Goal: Task Accomplishment & Management: Complete application form

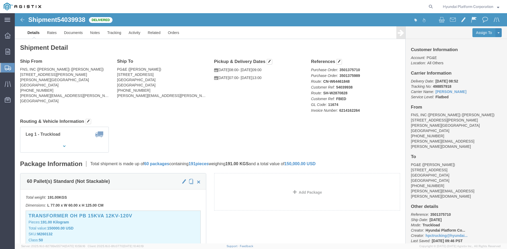
click at [0, 0] on span "Shipment Manager" at bounding box center [0, 0] width 0 height 0
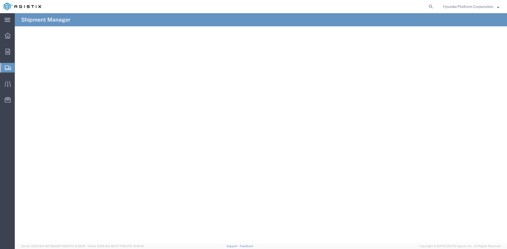
click at [0, 0] on span "Create Shipment" at bounding box center [0, 0] width 0 height 0
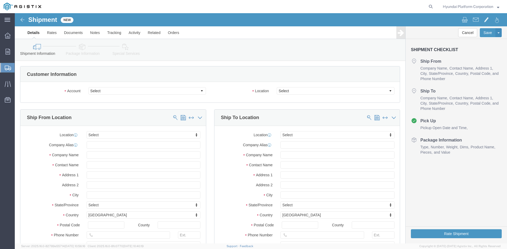
select select
click select "Select Hyundai Platform Corporation PG&E"
select select "9596"
click select "Select Hyundai Platform Corporation PG&E"
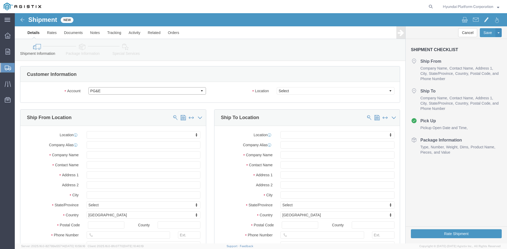
select select "PURCHORD"
select select
click select "Select"
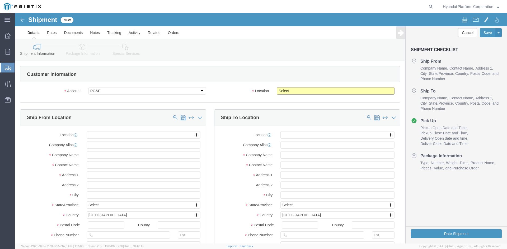
select select "23082"
click select "Select All Others [GEOGRAPHIC_DATA] [GEOGRAPHIC_DATA] [GEOGRAPHIC_DATA] [GEOGRA…"
drag, startPoint x: 85, startPoint y: 173, endPoint x: 89, endPoint y: 162, distance: 11.9
click input "text"
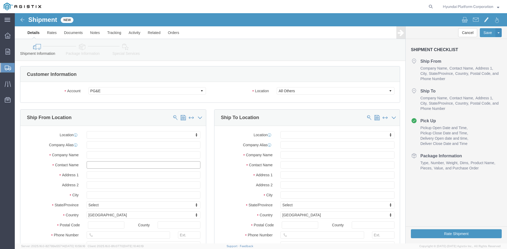
click input "text"
type input "j"
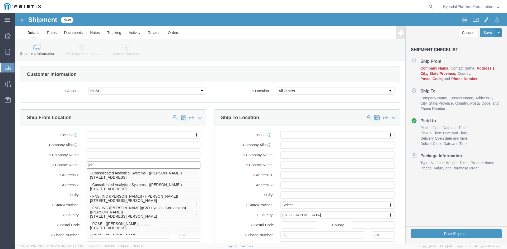
type input "[PERSON_NAME]"
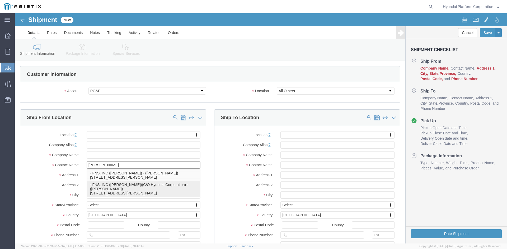
click p "- FNS, INC ([PERSON_NAME])(C/O Hyundai Corporation) - ([PERSON_NAME]) [STREET_A…"
select select
type input "[STREET_ADDRESS][PERSON_NAME]"
type input "90746"
type input "[GEOGRAPHIC_DATA]"
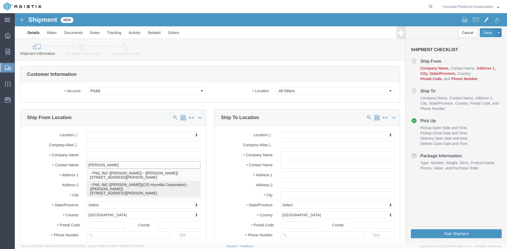
type input "FNS, INC ([PERSON_NAME])(C/O Hyundai Corporation)"
type input "[PERSON_NAME]"
select select "CA"
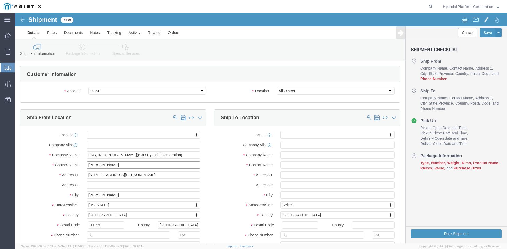
type input "[PERSON_NAME]"
click input "text"
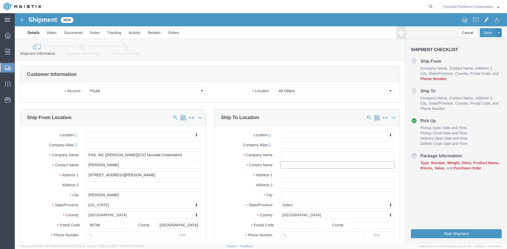
click input "text"
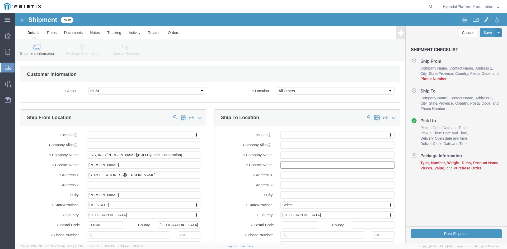
click input "text"
type input "[PERSON_NAME]"
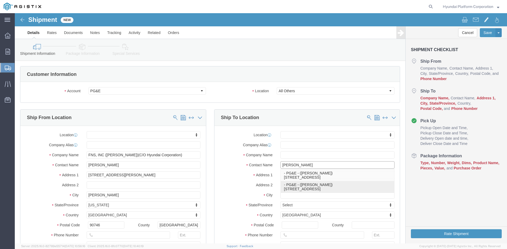
click p "- PG&E - ([PERSON_NAME]) [STREET_ADDRESS]"
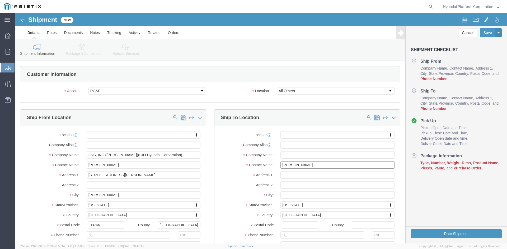
select select
type input "[STREET_ADDRESS]"
select select "CA"
type input "95206"
type input "PG&E"
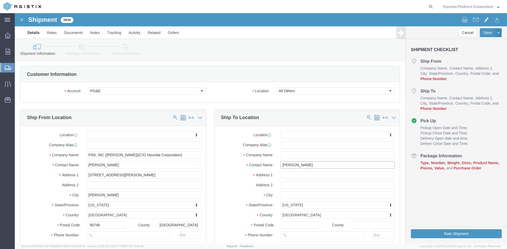
type input "[PERSON_NAME]"
type input "Stockton"
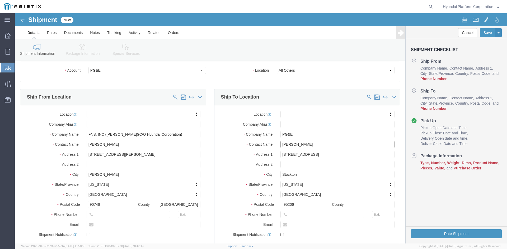
scroll to position [53, 0]
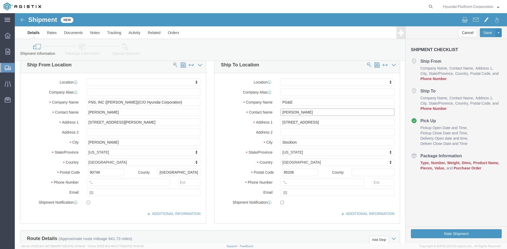
type input "[PERSON_NAME]"
click input "text"
paste input "[PHONE_NUMBER]"
type input "[PHONE_NUMBER]"
click input "text"
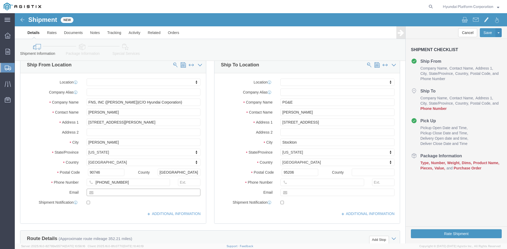
click input "text"
drag, startPoint x: 293, startPoint y: 169, endPoint x: 486, endPoint y: 167, distance: 193.7
click input "text"
paste input "[PERSON_NAME][EMAIL_ADDRESS][PERSON_NAME][DOMAIN_NAME]"
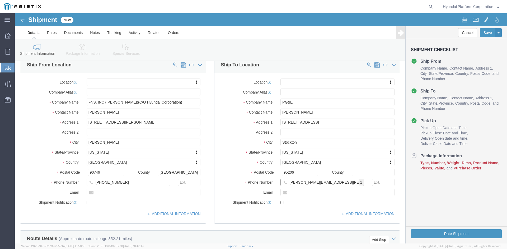
type input "[PERSON_NAME][EMAIL_ADDRESS][PERSON_NAME][DOMAIN_NAME]"
click input "text"
paste input "[PHONE_NUMBER]"
type input "[PHONE_NUMBER]"
checkbox input "true"
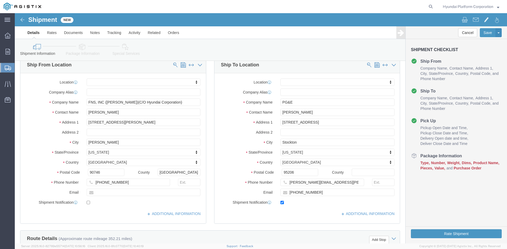
click div "Location My Profile Location (OBSOLETE) [PERSON_NAME] SC - GC TRAILER (OBSOLETE…"
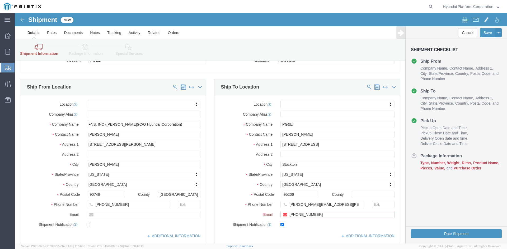
scroll to position [75, 0]
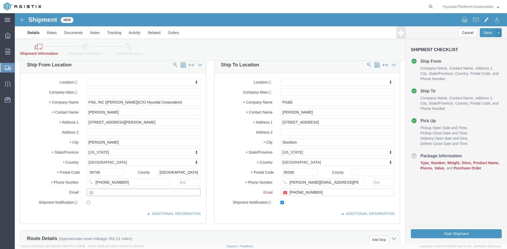
drag, startPoint x: 141, startPoint y: 180, endPoint x: 481, endPoint y: 187, distance: 339.8
click input "text"
drag, startPoint x: 126, startPoint y: 180, endPoint x: 193, endPoint y: 178, distance: 67.6
click input "text"
paste input "[PERSON_NAME][EMAIL_ADDRESS][PERSON_NAME][DOMAIN_NAME]"
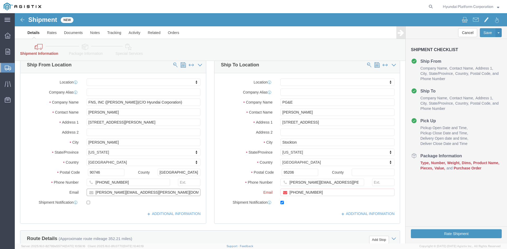
type input "[PERSON_NAME][EMAIL_ADDRESS][PERSON_NAME][DOMAIN_NAME]"
checkbox input "true"
click input "[PERSON_NAME][EMAIL_ADDRESS][PERSON_NAME][DOMAIN_NAME]"
paste input "k"
type input "[PERSON_NAME][EMAIL_ADDRESS][PERSON_NAME][DOMAIN_NAME]"
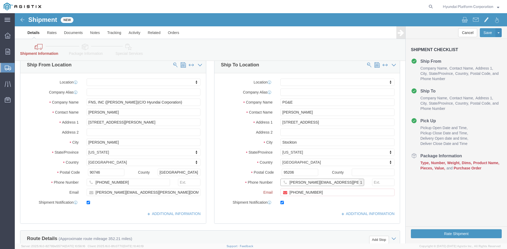
click input "[PERSON_NAME][EMAIL_ADDRESS][PERSON_NAME][DOMAIN_NAME]"
click input "[PHONE_NUMBER]"
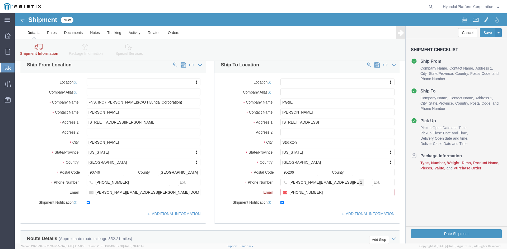
click input "[PHONE_NUMBER]"
paste input "[PERSON_NAME][EMAIL_ADDRESS][PERSON_NAME][DOMAIN_NAME]"
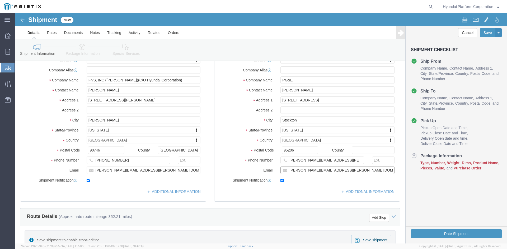
scroll to position [53, 0]
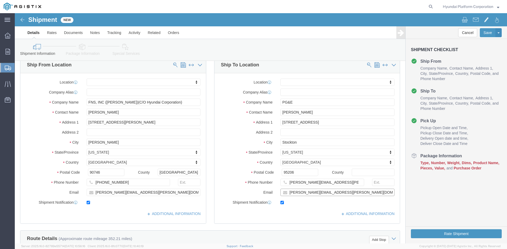
type input "[PERSON_NAME][EMAIL_ADDRESS][PERSON_NAME][DOMAIN_NAME]"
click input "[PERSON_NAME][EMAIL_ADDRESS][PERSON_NAME][DOMAIN_NAME]"
click input "text"
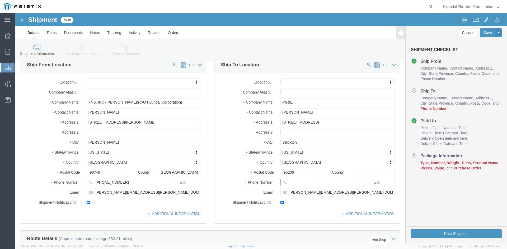
type input "[PHONE_NUMBER]"
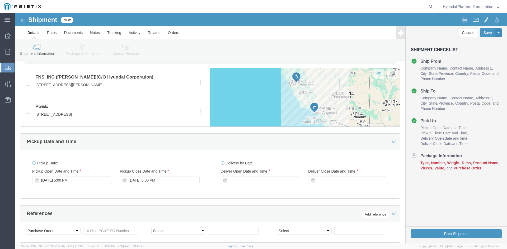
scroll to position [264, 0]
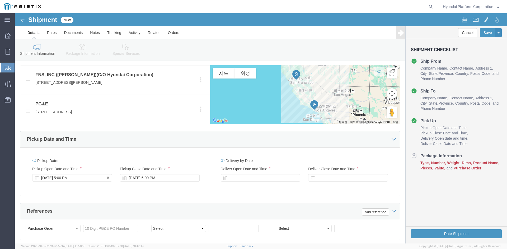
click div "[DATE] 5:00 PM"
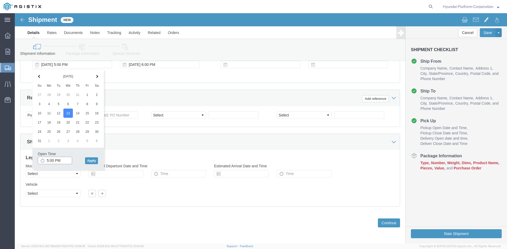
click input "5:00 PM"
click input "8:00 PM"
type input "8:00 am"
click button "Apply"
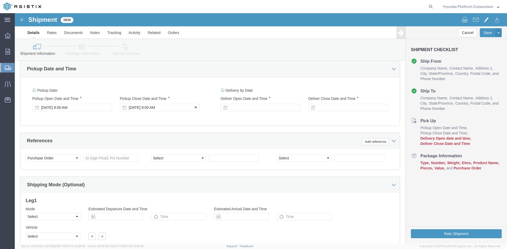
scroll to position [325, 0]
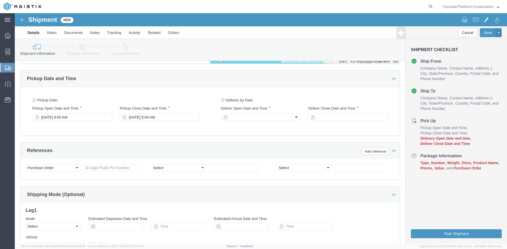
click div
click input "10:00 AM"
type input "7:00 AM"
click button "Apply"
click div
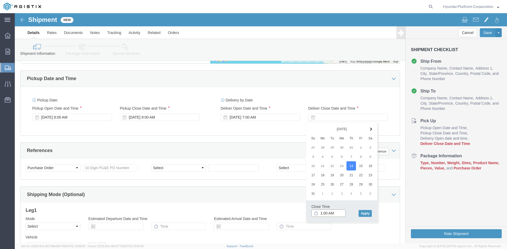
click input "1:00 AM"
type input "1:00 pm"
click button "Apply"
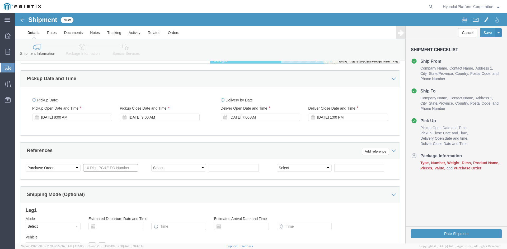
click input "text"
paste input "3501397889"
type input "3501397889"
click select "Select Account Type Activity ID Airline Appointment Number ASN Batch Request # …"
select select "PURCHORD"
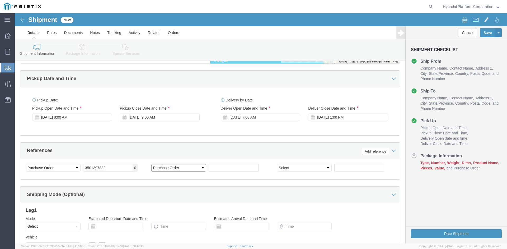
click select "Select Account Type Activity ID Airline Appointment Number ASN Batch Request # …"
click input "text"
paste input "3501398350"
type input "3501398350"
drag, startPoint x: 324, startPoint y: 155, endPoint x: 305, endPoint y: 155, distance: 19.0
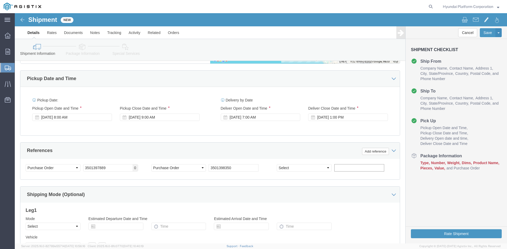
click input "text"
click select "Select Account Type Activity ID Airline Appointment Number ASN Batch Request # …"
select select "PURCHORD"
click select "Select Account Type Activity ID Airline Appointment Number ASN Batch Request # …"
click input "text"
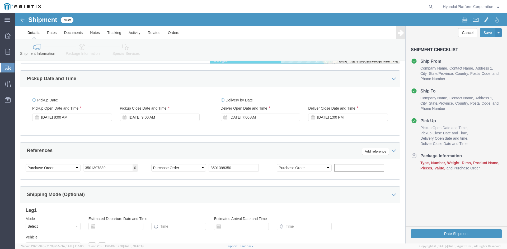
paste input "3501398140"
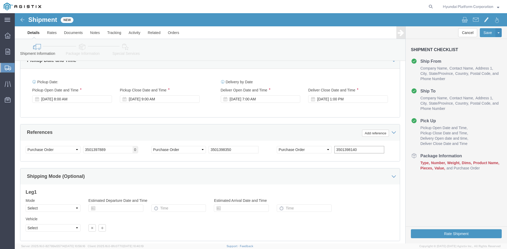
scroll to position [351, 0]
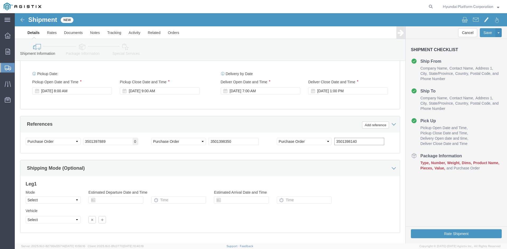
type input "3501398140"
click select "Select Air Less than Truckload Multi-Leg Ocean Freight Rail Small Parcel Truckl…"
select select "TL"
click select "Select Air Less than Truckload Multi-Leg Ocean Freight Rail Small Parcel Truckl…"
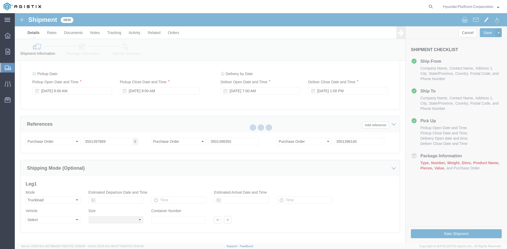
click at [59, 223] on div at bounding box center [261, 128] width 492 height 231
select select
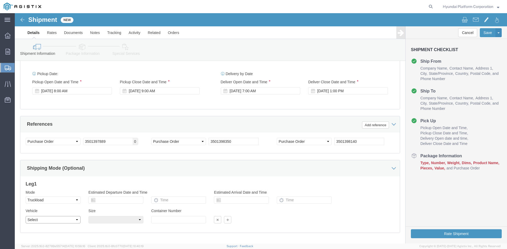
drag, startPoint x: 59, startPoint y: 220, endPoint x: 43, endPoint y: 207, distance: 20.1
click select "Select 1-Ton (PSS) 10 Wheel 10 Yard Dump Truck 20 Yard Dump Truck Bobtail Botto…"
select select "FLBD"
click select "Select 1-Ton (PSS) 10 Wheel 10 Yard Dump Truck 20 Yard Dump Truck Bobtail Botto…"
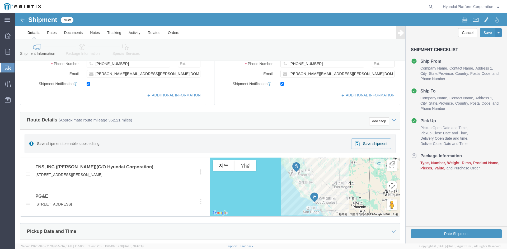
scroll to position [113, 0]
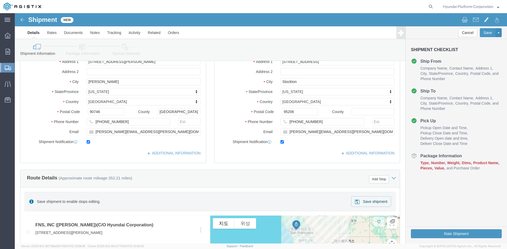
click icon
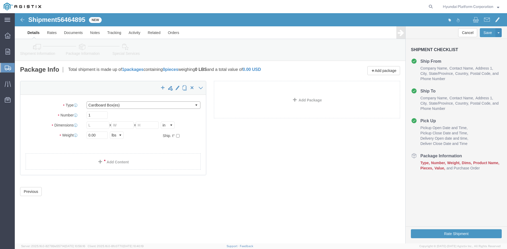
click select "Select Bulk Bundle(s) Cardboard Box(es) Carton(s) Crate(s) Drum(s) (Fiberboard)…"
select select "PSNS"
click select "Select Bulk Bundle(s) Cardboard Box(es) Carton(s) Crate(s) Drum(s) (Fiberboard)…"
click input "text"
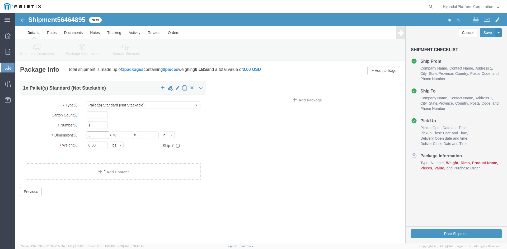
click input "text"
click select "Select Bulk Bundle(s) Cardboard Box(es) Carton(s) Crate(s) Drum(s) (Fiberboard)…"
click input "text"
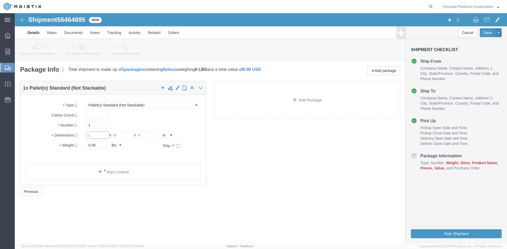
click input "text"
drag, startPoint x: 85, startPoint y: 114, endPoint x: 102, endPoint y: 112, distance: 17.8
click input "1"
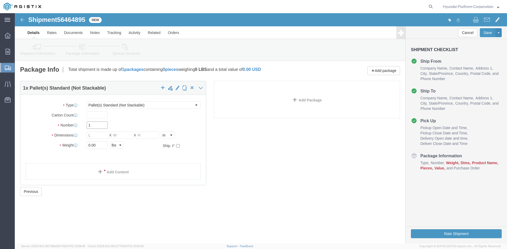
click input "1"
type input "57"
click div "Package Type Select Bulk Bundle(s) Cardboard Box(es) Carton(s) Crate(s) Drum(s)…"
click input "text"
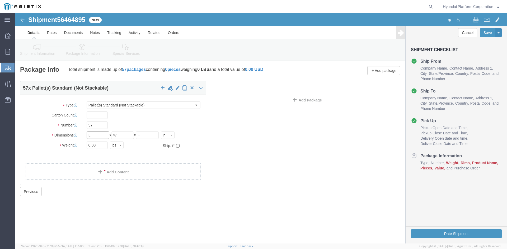
click input "text"
type input "30.5"
type input "25"
type input "49.5"
click input "0.00"
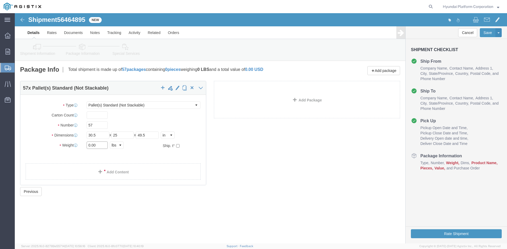
click input "0.00"
type input "112860"
click link "Add Content"
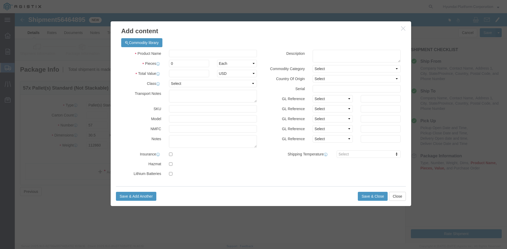
click div "Product Name Pieces 0 Select Bag Barrels 100Board Feet Bottle Box Blister Pack …"
click input "text"
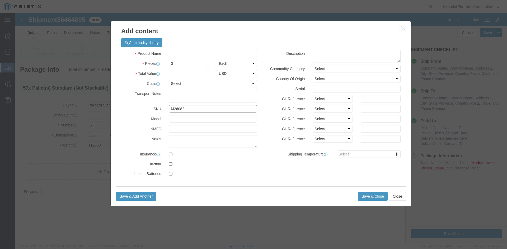
type input "M260827"
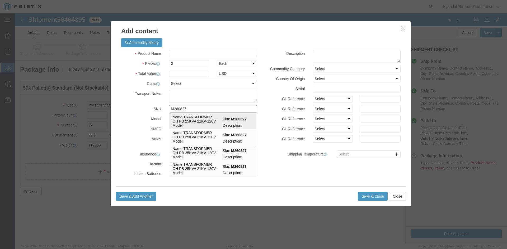
click td "Name: TRANSFORMER OH PB 25KVA 21KV-120V"
select select
select select "USD"
type input "TRANSFORMER OH PB 25KVA 21KV-120V"
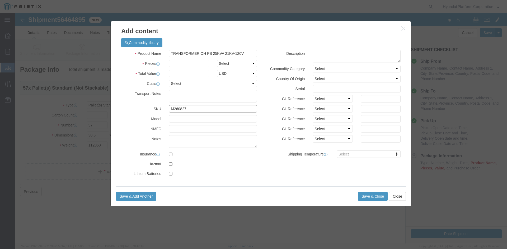
type input "M260827"
click select "Select 50 55 60 65 70 85 92.5 100 125 175 250 300 400"
select select "50"
click select "Select 50 55 60 65 70 85 92.5 100 125 175 250 300 400"
click select "Select Bag Barrels 100Board Feet Bottle Box Blister Pack Carats Can Capsule Car…"
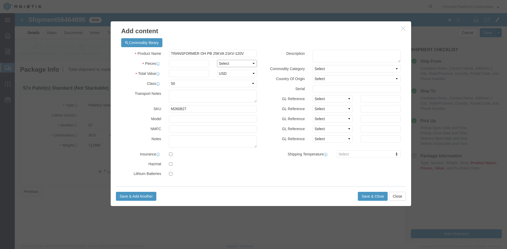
select select "EA"
click input "text"
type input "57"
click input "text"
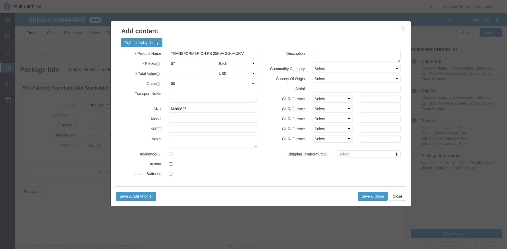
click input "text"
type input "112860"
click button "Save & Close"
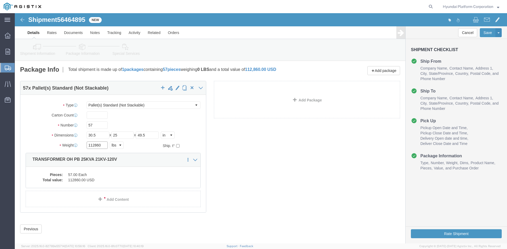
click input "112860"
type input "28272"
click div "57 x Pallet(s) Standard (Not Stackable) Package Type Select Bulk Bundle(s) Card…"
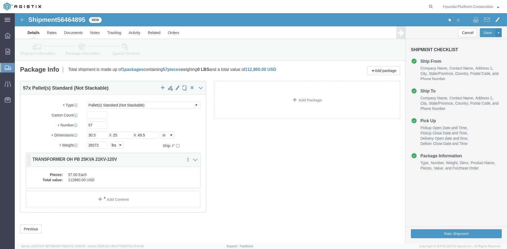
click dd "57.00 Each"
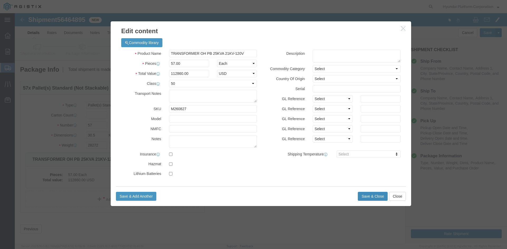
click button "Save & Close"
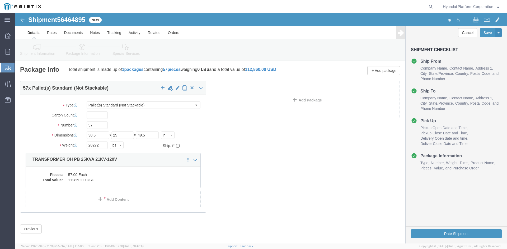
click span "56464895"
copy span "56464895"
drag, startPoint x: 110, startPoint y: 36, endPoint x: 483, endPoint y: 93, distance: 377.3
click icon
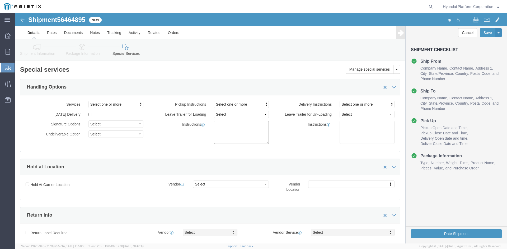
drag, startPoint x: 235, startPoint y: 118, endPoint x: 233, endPoint y: 104, distance: 13.5
click textarea
paste textarea "*More than 20 straps needed *Corner Protector/guard needed *Please note that if…"
type textarea "*More than 20 straps needed *Corner Protector/guard needed *Please note that if…"
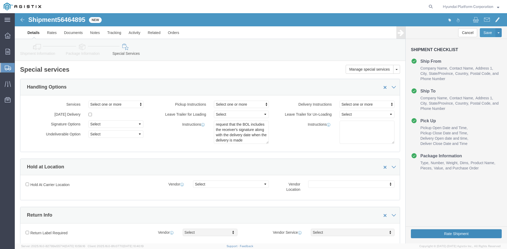
click button "Rate Shipment"
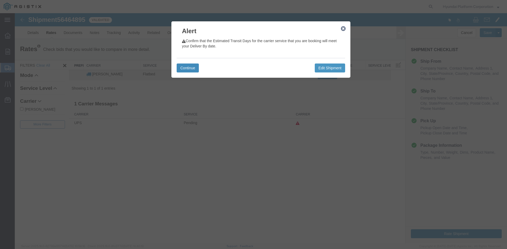
click at [199, 68] on button "Continue" at bounding box center [188, 68] width 22 height 9
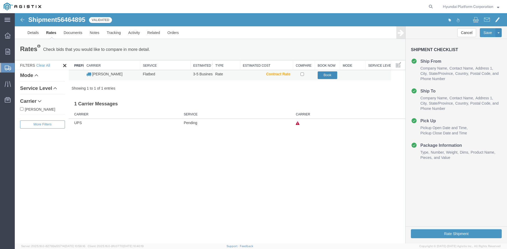
click at [327, 75] on button "Book" at bounding box center [328, 76] width 20 height 8
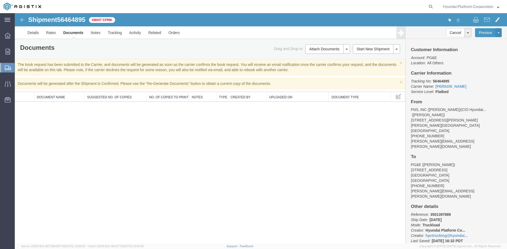
click at [0, 0] on span "Shipment Manager" at bounding box center [0, 0] width 0 height 0
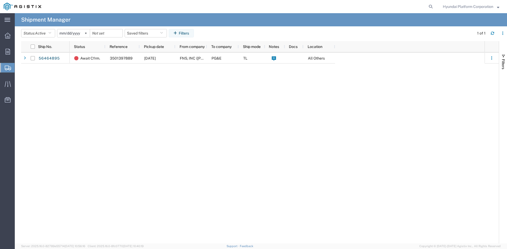
click at [0, 0] on span "Create Shipment" at bounding box center [0, 0] width 0 height 0
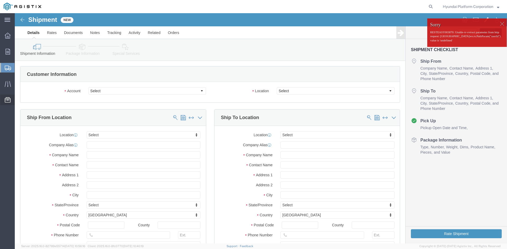
select select
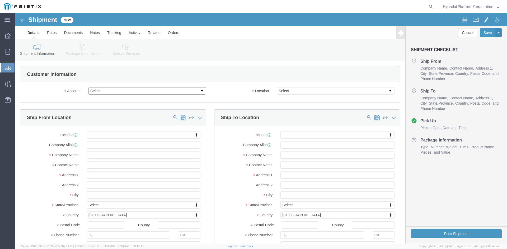
drag, startPoint x: 127, startPoint y: 77, endPoint x: 126, endPoint y: 81, distance: 4.3
click select "Select Hyundai Platform Corporation PG&E"
select select "9596"
click select "Select Hyundai Platform Corporation PG&E"
select select "PURCHORD"
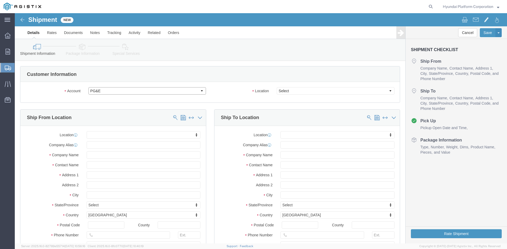
select select
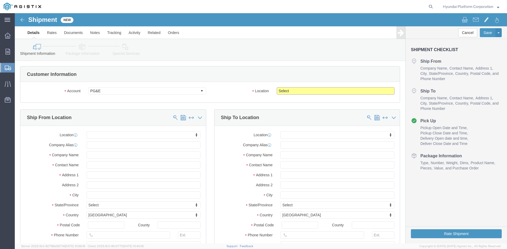
click select "Select All Others [GEOGRAPHIC_DATA] [GEOGRAPHIC_DATA] [GEOGRAPHIC_DATA] [GEOGRA…"
select select "23082"
click select "Select All Others [GEOGRAPHIC_DATA] [GEOGRAPHIC_DATA] [GEOGRAPHIC_DATA] [GEOGRA…"
click input "text"
click div "Location My Profile Location (OBSOLETE) [PERSON_NAME] SC - GC TRAILER (OBSOLETE…"
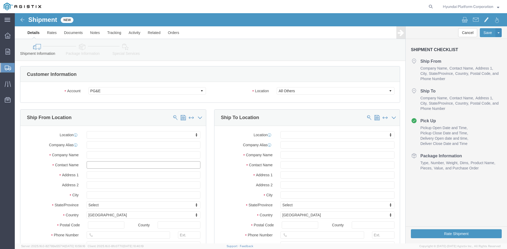
click input "text"
type input "j"
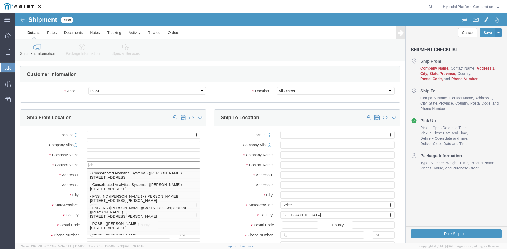
type input "[PERSON_NAME]"
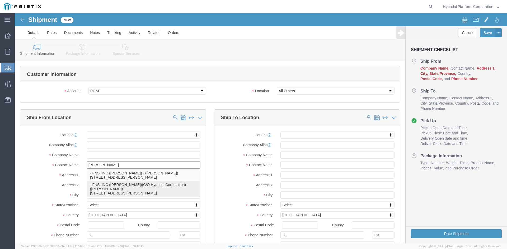
drag, startPoint x: 117, startPoint y: 175, endPoint x: 286, endPoint y: 159, distance: 170.5
click p "- FNS, INC ([PERSON_NAME])(C/O Hyundai Corporation) - ([PERSON_NAME]) [STREET_A…"
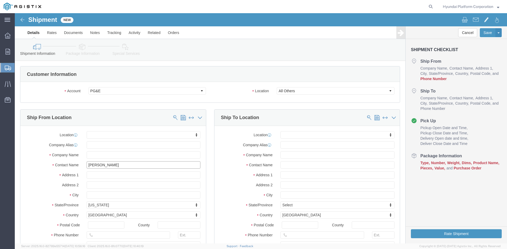
select select
type input "FNS, INC ([PERSON_NAME])(C/O Hyundai Corporation)"
type input "[PERSON_NAME]"
type input "[STREET_ADDRESS][PERSON_NAME]"
type input "[PERSON_NAME]"
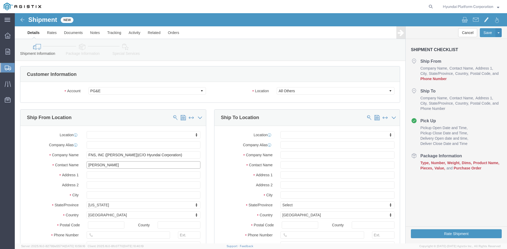
select select "CA"
type input "90746"
type input "[GEOGRAPHIC_DATA]"
type input "[PERSON_NAME]"
click input "text"
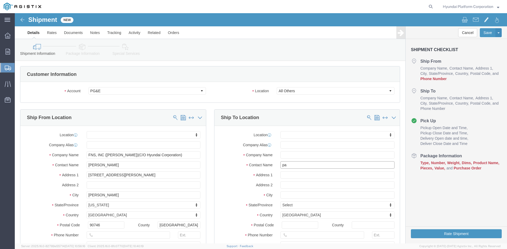
type input "[PERSON_NAME]"
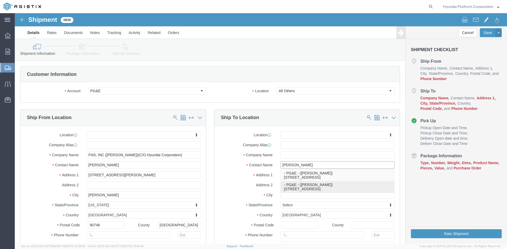
click p "- PG&E - ([PERSON_NAME]) [STREET_ADDRESS]"
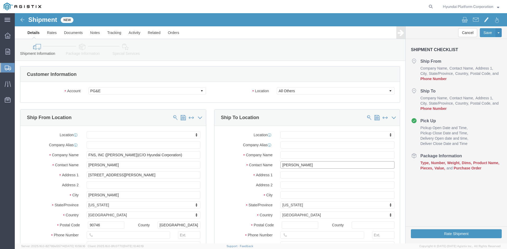
select select
type input "PG&E"
type input "[PERSON_NAME]"
type input "[STREET_ADDRESS]"
type input "Stockton"
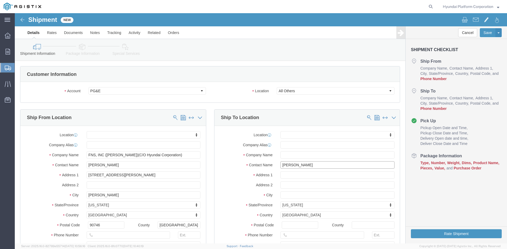
select select "CA"
type input "95206"
type input "[PERSON_NAME]"
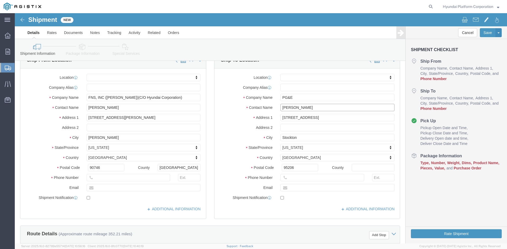
scroll to position [79, 0]
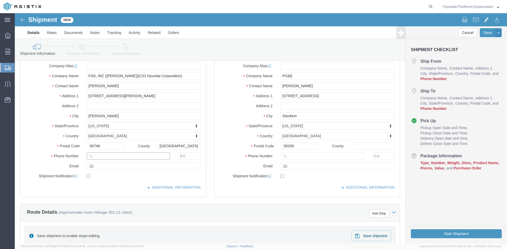
drag, startPoint x: 130, startPoint y: 144, endPoint x: 330, endPoint y: 159, distance: 200.6
click input "text"
paste input "[PHONE_NUMBER]"
type input "[PHONE_NUMBER]"
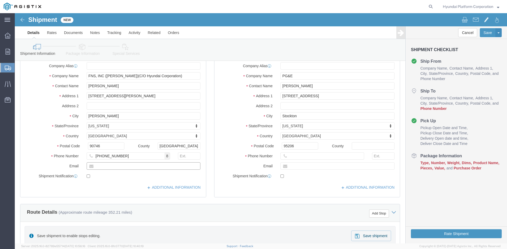
click input "text"
paste input "[PERSON_NAME][EMAIL_ADDRESS][PERSON_NAME][DOMAIN_NAME]"
type input "[PERSON_NAME][EMAIL_ADDRESS][PERSON_NAME][DOMAIN_NAME]"
click input "text"
checkbox input "true"
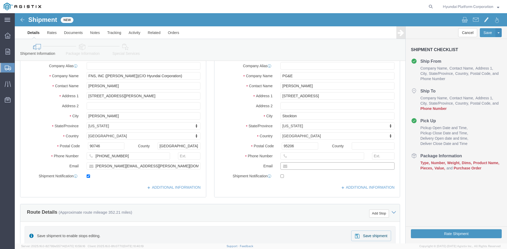
click input "text"
paste input "[PERSON_NAME][EMAIL_ADDRESS][PERSON_NAME][DOMAIN_NAME]"
type input "[PERSON_NAME][EMAIL_ADDRESS][PERSON_NAME][DOMAIN_NAME]"
checkbox input "true"
click input "text"
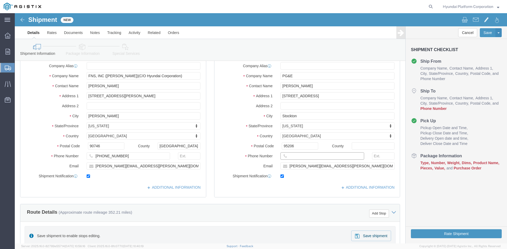
click input "text"
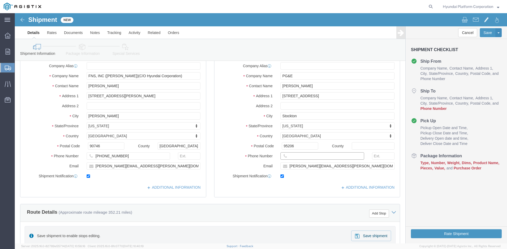
click input "text"
paste input "[PHONE_NUMBER]"
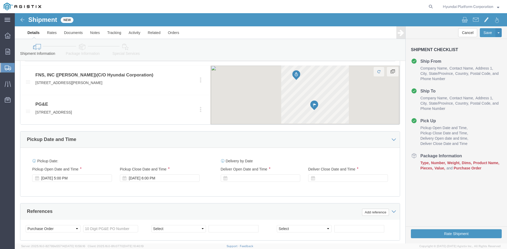
scroll to position [264, 0]
type input "[PHONE_NUMBER]"
click div "[DATE] 5:00 PM"
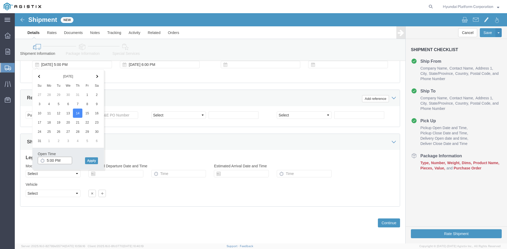
click input "5:00 PM"
click input "10:00 PM"
type input "10:00 am"
click button "Apply"
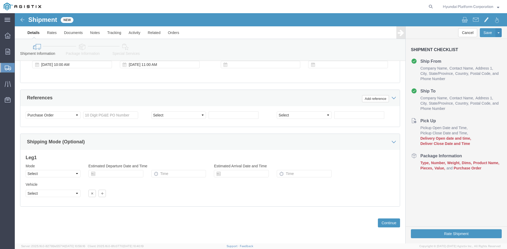
scroll to position [325, 0]
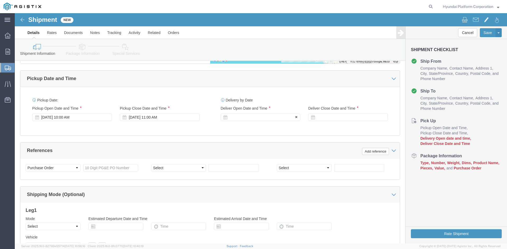
click div
click input "12:00 PM"
type input "7:00 am"
click button "Apply"
click div
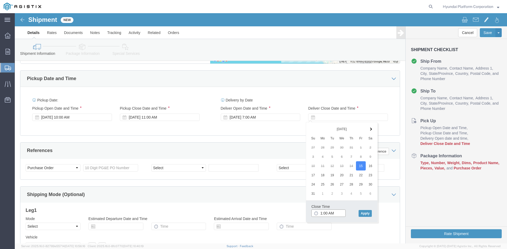
click input "1:00 AM"
type input "1:00 pm"
click button "Apply"
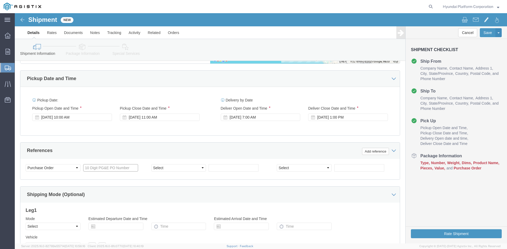
drag, startPoint x: 82, startPoint y: 155, endPoint x: 134, endPoint y: 155, distance: 52.0
click input "text"
paste input "3501398140"
type input "3501398140"
click select "Select Account Type Activity ID Airline Appointment Number ASN Batch Request # …"
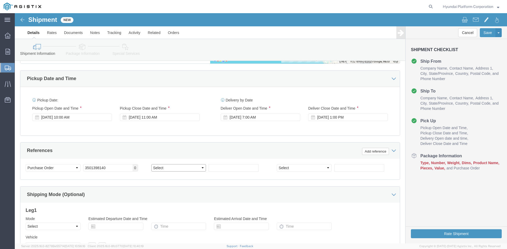
select select "PURCHORD"
click select "Select Account Type Activity ID Airline Appointment Number ASN Batch Request # …"
click input "text"
paste input "3501398140"
type input "3501398140"
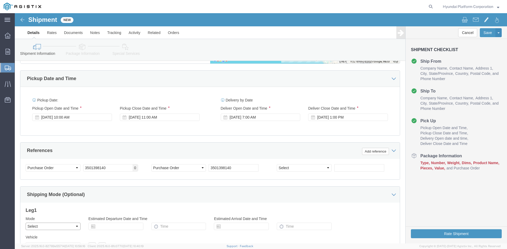
click select "Select Air Less than Truckload Multi-Leg Ocean Freight Rail Small Parcel Truckl…"
select select "TL"
click select "Select Air Less than Truckload Multi-Leg Ocean Freight Rail Small Parcel Truckl…"
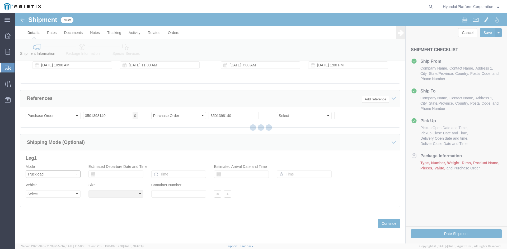
scroll to position [377, 0]
select select
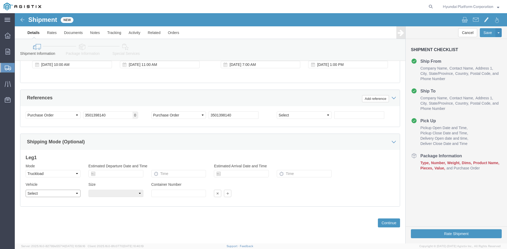
click select "Select 1-Ton (PSS) 10 Wheel 10 Yard Dump Truck 20 Yard Dump Truck Bobtail Botto…"
select select "FLBD"
click select "Select 1-Ton (PSS) 10 Wheel 10 Yard Dump Truck 20 Yard Dump Truck Bobtail Botto…"
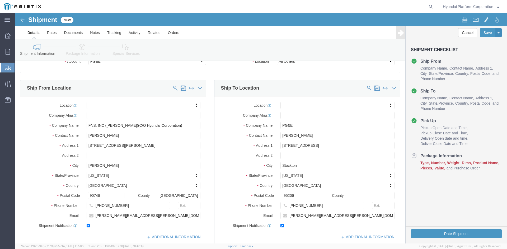
scroll to position [0, 0]
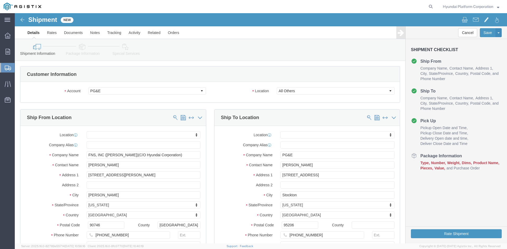
click link "Package Information"
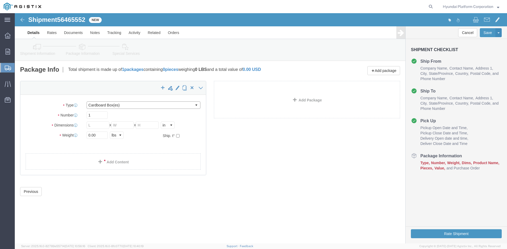
click select "Select Bulk Bundle(s) Cardboard Box(es) Carton(s) Crate(s) Drum(s) (Fiberboard)…"
select select "PSNS"
click select "Select Bulk Bundle(s) Cardboard Box(es) Carton(s) Crate(s) Drum(s) (Fiberboard)…"
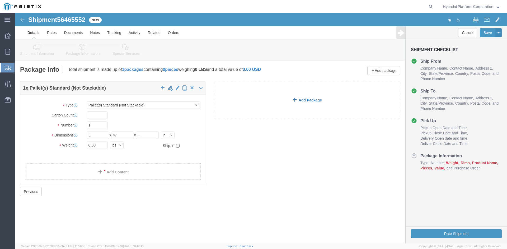
click link "Add Package"
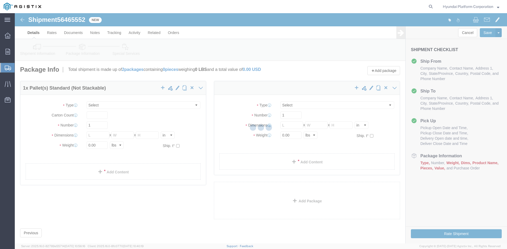
select select "PSNS"
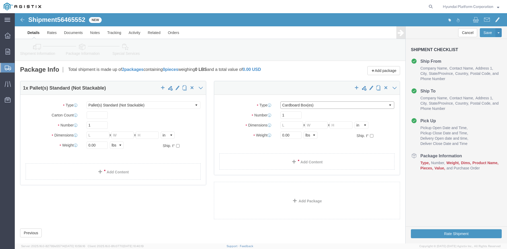
click select "Select Bulk Bundle(s) Cardboard Box(es) Carton(s) Crate(s) Drum(s) (Fiberboard)…"
select select "PSNS"
click select "Select Bulk Bundle(s) Cardboard Box(es) Carton(s) Crate(s) Drum(s) (Fiberboard)…"
drag, startPoint x: 84, startPoint y: 112, endPoint x: 142, endPoint y: 107, distance: 58.2
click input "1"
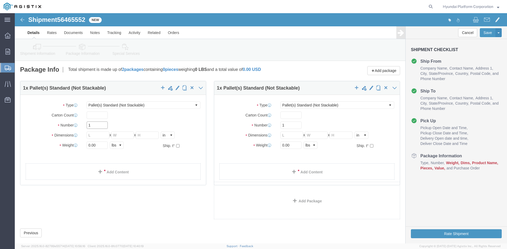
click input "1"
type input "12"
click input "1"
type input "33"
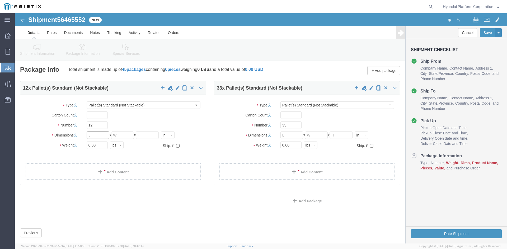
click input "text"
type input "30.5"
type input "26.5"
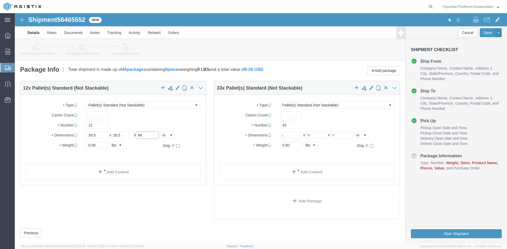
type input "49"
click input "0.00"
type input "8604"
click div "Package Type Select Bulk Bundle(s) Cardboard Box(es) Carton(s) Crate(s) Drum(s)…"
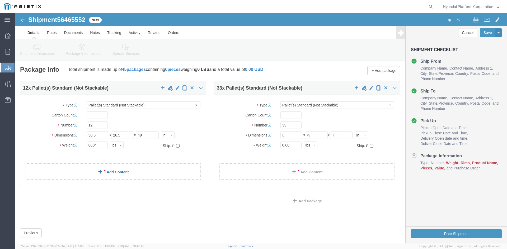
click link "Add Content"
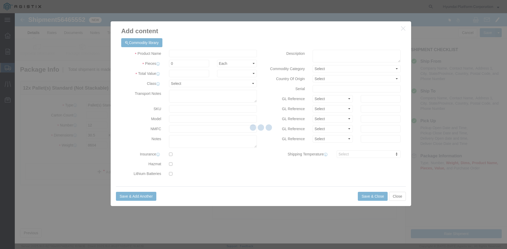
click at [188, 108] on div at bounding box center [261, 128] width 492 height 231
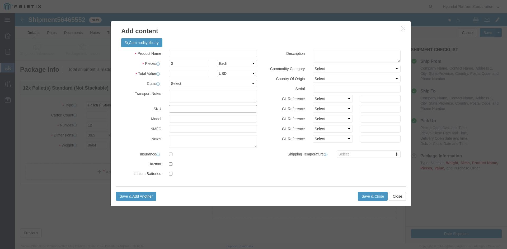
click input "text"
type input "M260407"
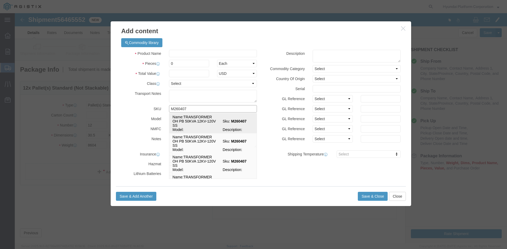
click td "Name: TRANSFORMER OH PB 50KVA 12KV-120V SS"
select select
select select "USD"
type input "TRANSFORMER OH PB 50KVA 12KV-120V SS"
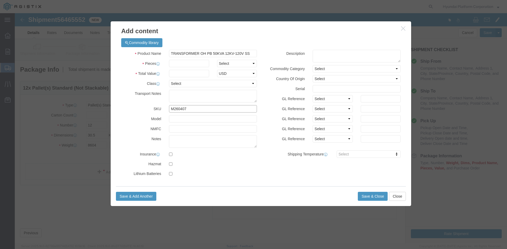
type input "M260407"
click select "Select Bag Barrels 100Board Feet Bottle Box Blister Pack Carats Can Capsule Car…"
select select "EA"
click input "text"
type input "12"
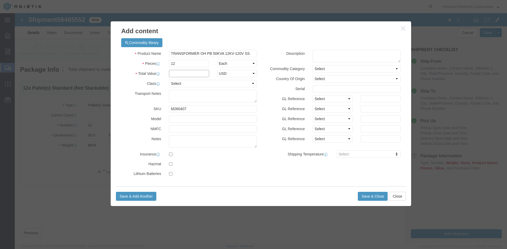
click input "text"
type input "34680"
click select "Select 50 55 60 65 70 85 92.5 100 125 175 250 300 400"
select select "50"
click select "Select 50 55 60 65 70 85 92.5 100 125 175 250 300 400"
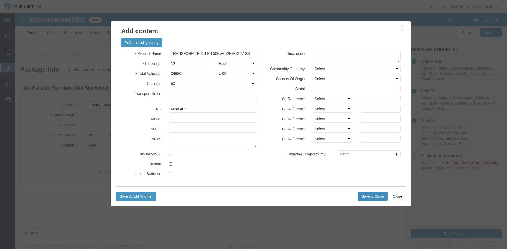
click button "Save & Close"
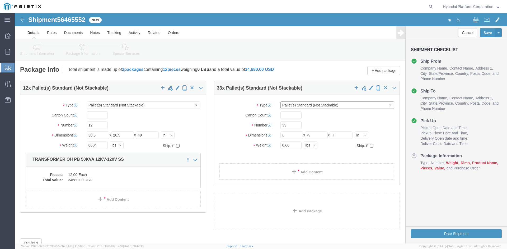
click select "Select Bulk Bundle(s) Cardboard Box(es) Carton(s) Crate(s) Drum(s) (Fiberboard)…"
click input "33"
click input "text"
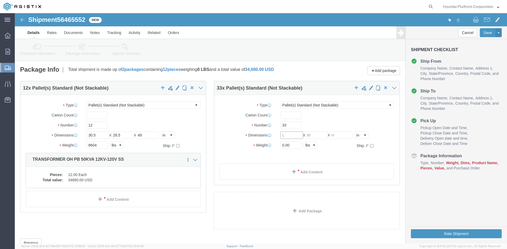
click input "text"
type input "30.5"
type input "25"
type input "49.5"
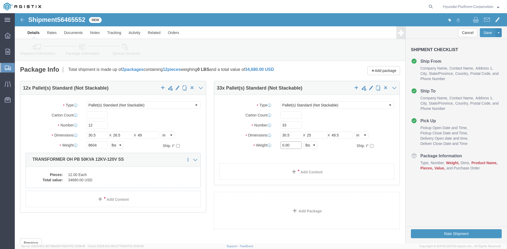
click input "0.00"
type input "65340"
click span
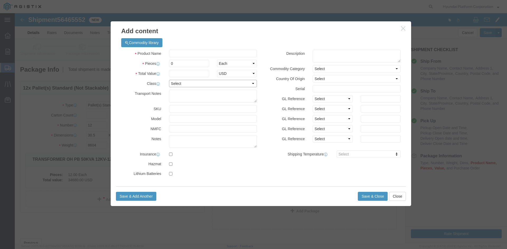
click select "Select 50 55 60 65 70 85 92.5 100 125 175 250 300 400"
drag, startPoint x: 141, startPoint y: 68, endPoint x: 154, endPoint y: 87, distance: 22.3
click label "Class"
click input "text"
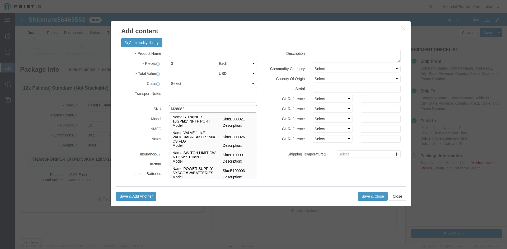
type input "M260827"
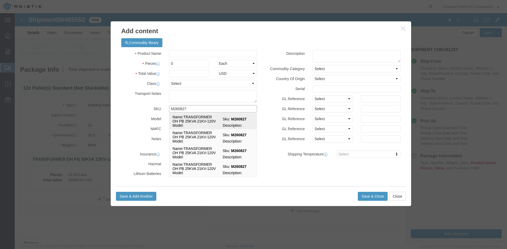
click strong "M260827"
select select
select select "USD"
type input "TRANSFORMER OH PB 25KVA 21KV-120V"
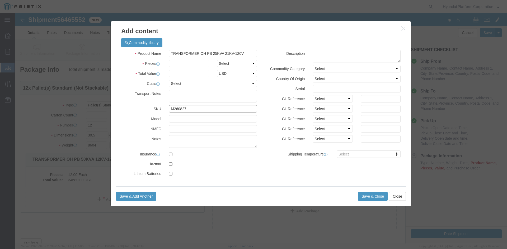
type input "M260827"
click select "Select Bag Barrels 100Board Feet Bottle Box Blister Pack Carats Can Capsule Car…"
select select "EA"
click input "text"
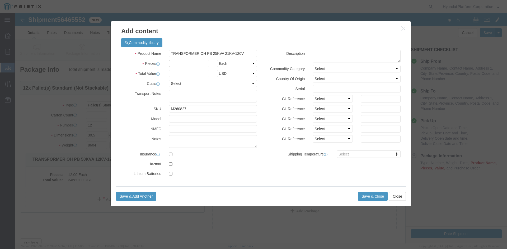
click input "text"
drag, startPoint x: 179, startPoint y: 51, endPoint x: 187, endPoint y: 49, distance: 8.7
click input "text"
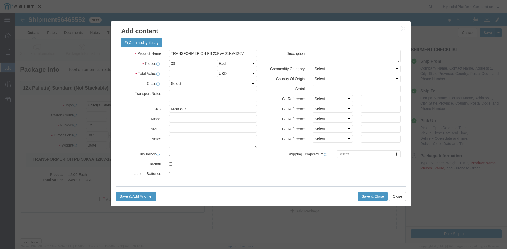
type input "33"
click input "text"
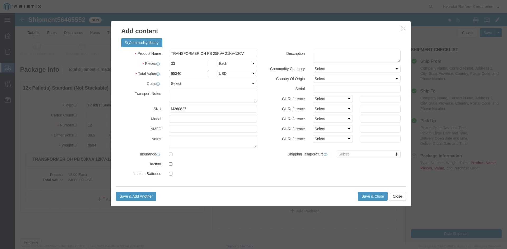
type input "65340"
click select "Select 50 55 60 65 70 85 92.5 100 125 175 250 300 400"
select select "50"
click select "Select 50 55 60 65 70 85 92.5 100 125 175 250 300 400"
click button "Save & Close"
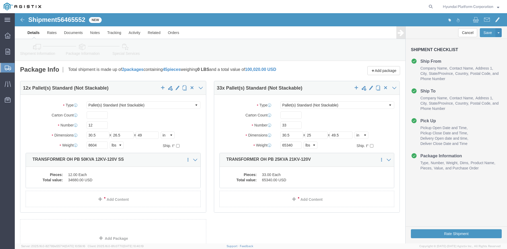
click link "Package Information"
click input "65340"
type input "16368"
click div "33"
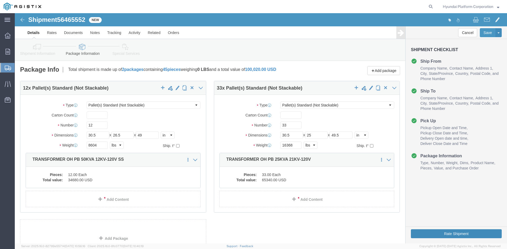
click button "Rate Shipment"
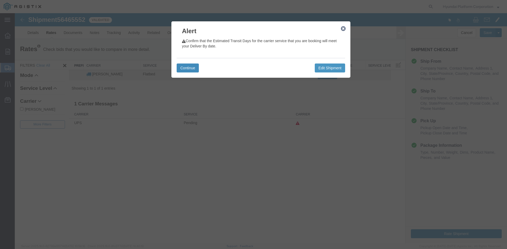
click at [187, 67] on button "Continue" at bounding box center [188, 68] width 22 height 9
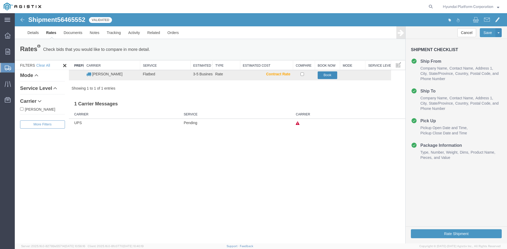
click at [324, 77] on button "Book" at bounding box center [328, 76] width 20 height 8
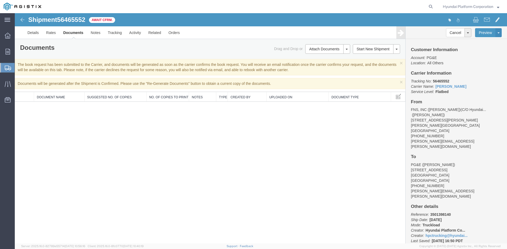
click at [73, 21] on span "56465552" at bounding box center [71, 19] width 28 height 7
copy span "56465552"
click at [0, 0] on span "Shipment Manager" at bounding box center [0, 0] width 0 height 0
